Goal: Information Seeking & Learning: Learn about a topic

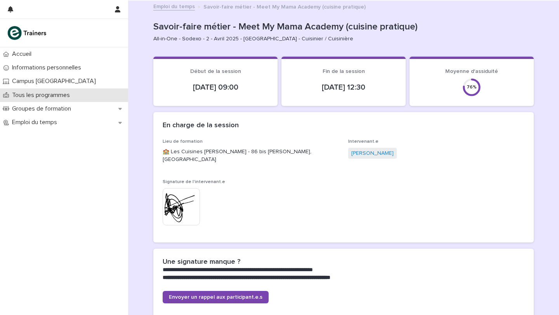
click at [52, 96] on p "Tous les programmes" at bounding box center [42, 95] width 67 height 7
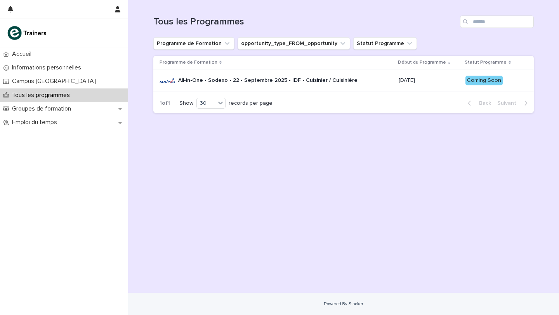
click at [210, 81] on p "All-in-One - Sodexo - 22 - Septembre 2025 - IDF - Cuisinier / Cuisinière" at bounding box center [267, 80] width 179 height 7
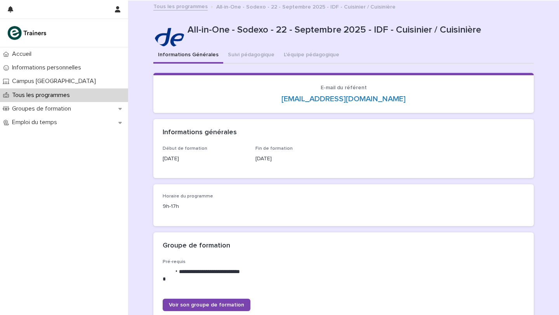
click at [51, 95] on p "Tous les programmes" at bounding box center [42, 95] width 67 height 7
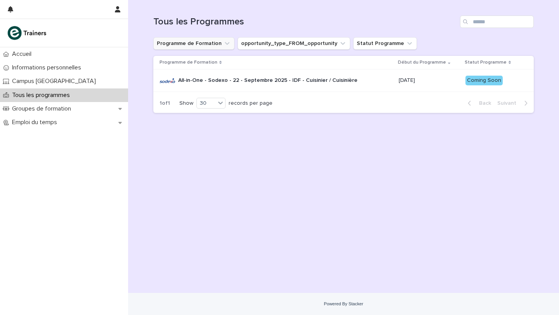
click at [201, 41] on button "Programme de Formation" at bounding box center [193, 43] width 81 height 12
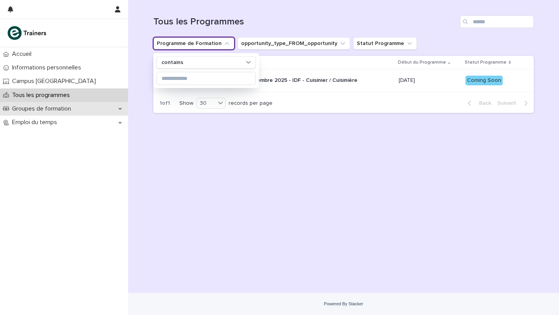
click at [35, 106] on p "Groupes de formation" at bounding box center [43, 108] width 68 height 7
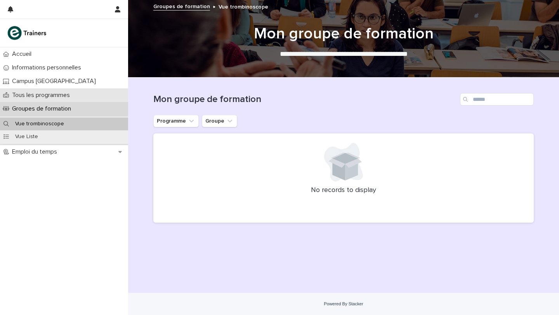
click at [34, 94] on p "Tous les programmes" at bounding box center [42, 95] width 67 height 7
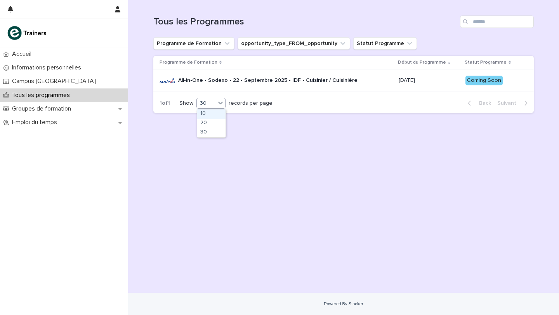
click at [221, 105] on icon at bounding box center [221, 103] width 8 height 8
click at [214, 117] on div "10" at bounding box center [211, 113] width 28 height 9
click at [233, 82] on p "All-in-One - Sodexo - 22 - Septembre 2025 - IDF - Cuisinier / Cuisinière" at bounding box center [267, 80] width 179 height 7
